Goal: Task Accomplishment & Management: Manage account settings

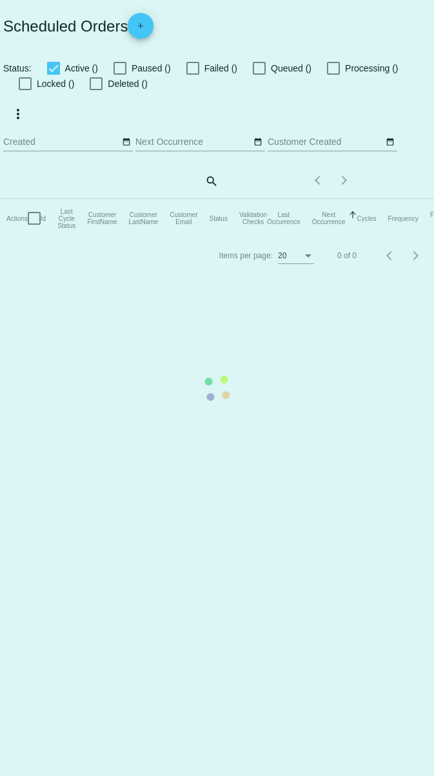
checkbox input "true"
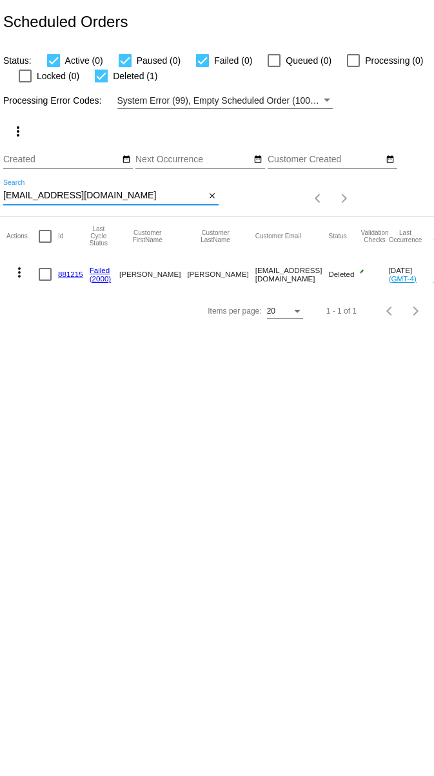
click at [91, 195] on input "[EMAIL_ADDRESS][DOMAIN_NAME]" at bounding box center [104, 196] width 202 height 10
paste input "kirzhon22@hot"
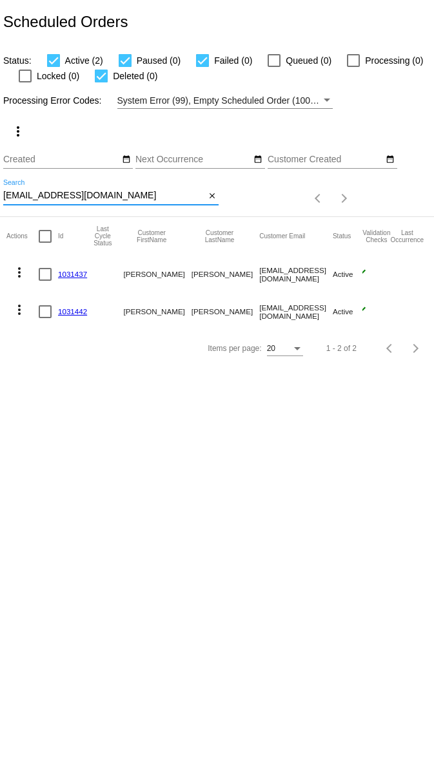
type input "[EMAIL_ADDRESS][DOMAIN_NAME]"
click at [17, 313] on mat-icon "more_vert" at bounding box center [19, 309] width 15 height 15
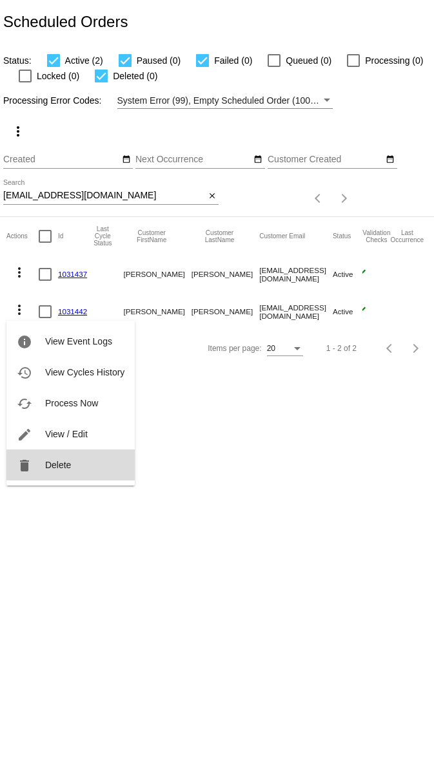
click at [64, 459] on button "delete Delete" at bounding box center [70, 465] width 128 height 31
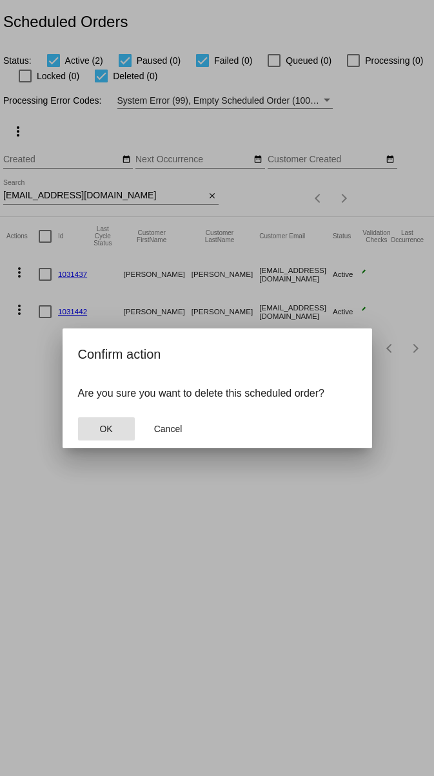
click at [116, 428] on button "OK" at bounding box center [106, 429] width 57 height 23
